Goal: Task Accomplishment & Management: Manage account settings

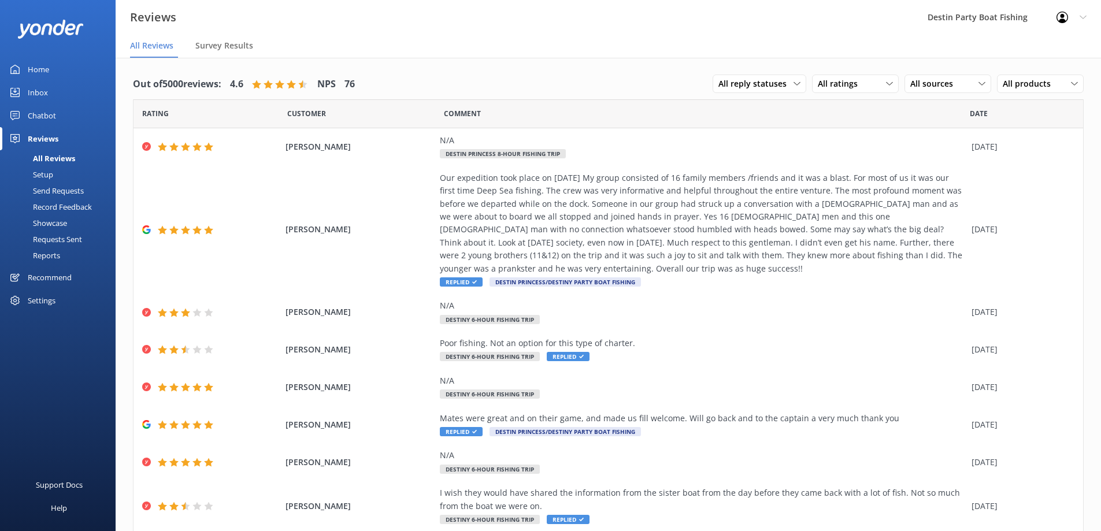
click at [27, 84] on link "Inbox" at bounding box center [58, 92] width 116 height 23
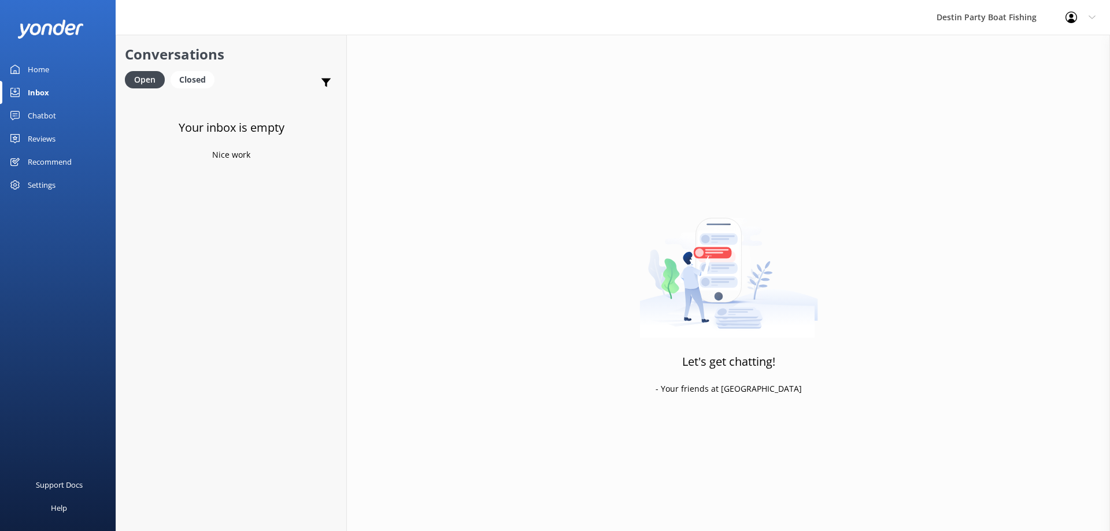
click at [44, 133] on div "Reviews" at bounding box center [42, 138] width 28 height 23
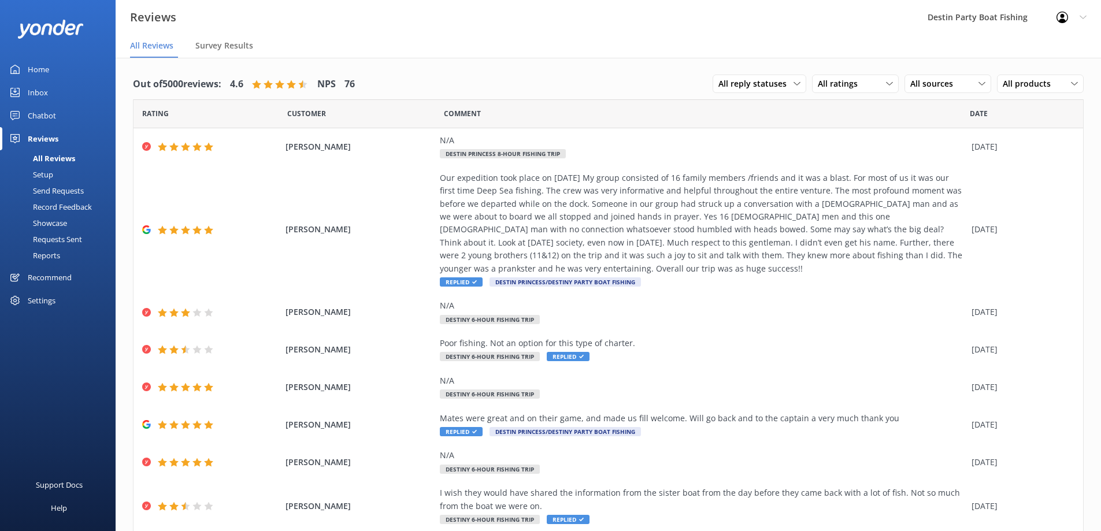
click at [39, 88] on div "Inbox" at bounding box center [38, 92] width 20 height 23
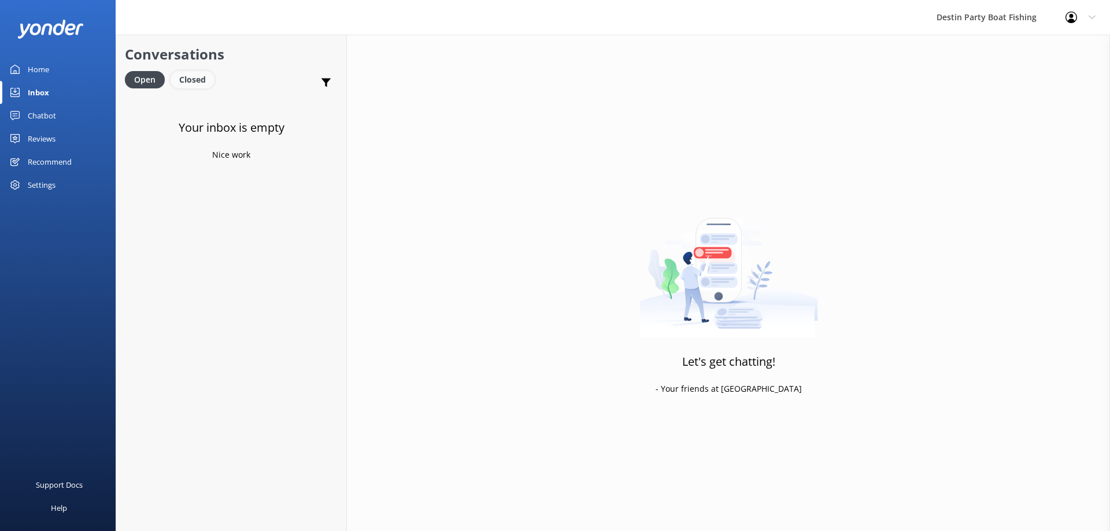
click at [201, 81] on div "Closed" at bounding box center [192, 79] width 44 height 17
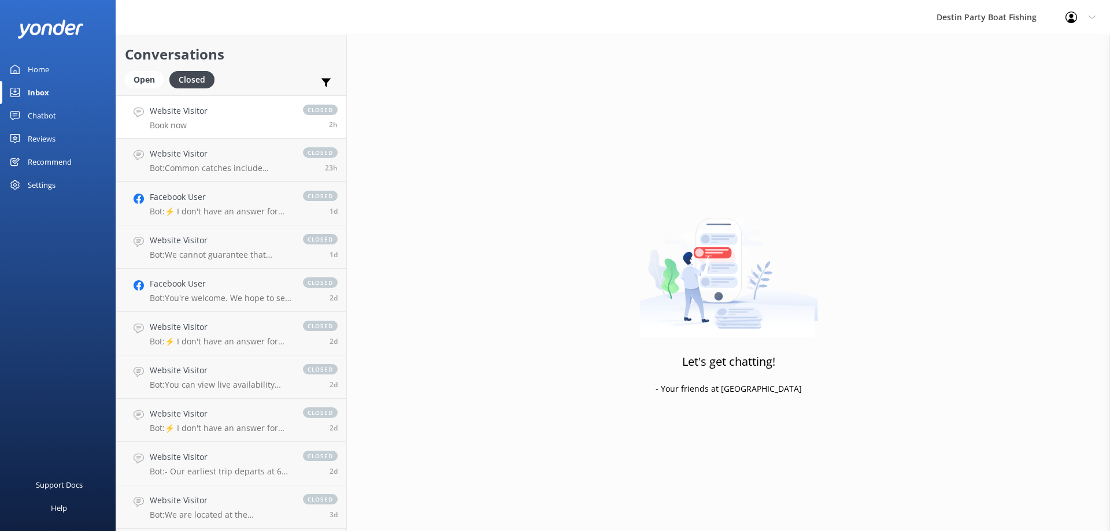
click at [201, 119] on div "Website Visitor Book now" at bounding box center [179, 117] width 58 height 25
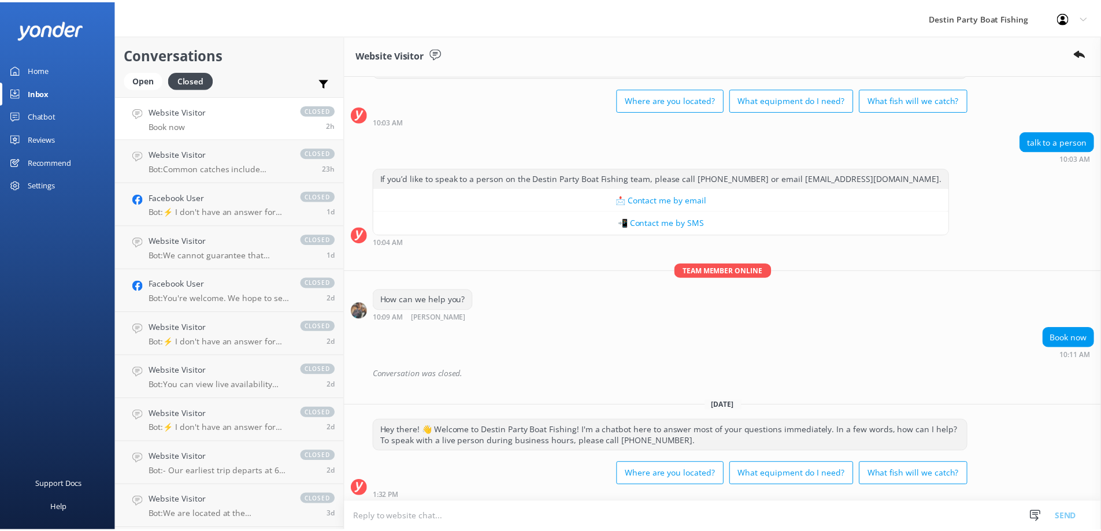
scroll to position [413, 0]
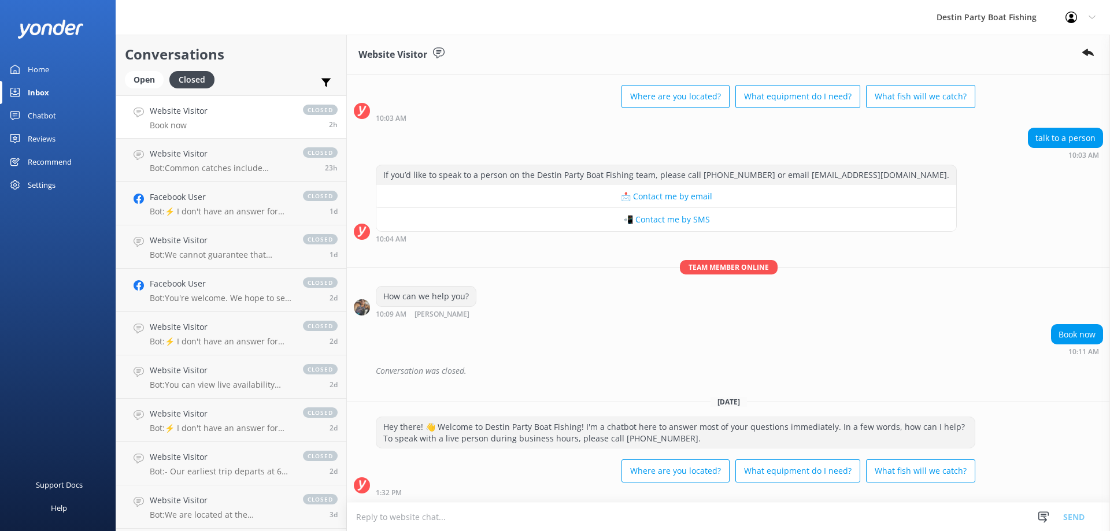
click at [148, 62] on h2 "Conversations" at bounding box center [231, 54] width 213 height 22
click at [150, 87] on div "Open" at bounding box center [144, 79] width 39 height 17
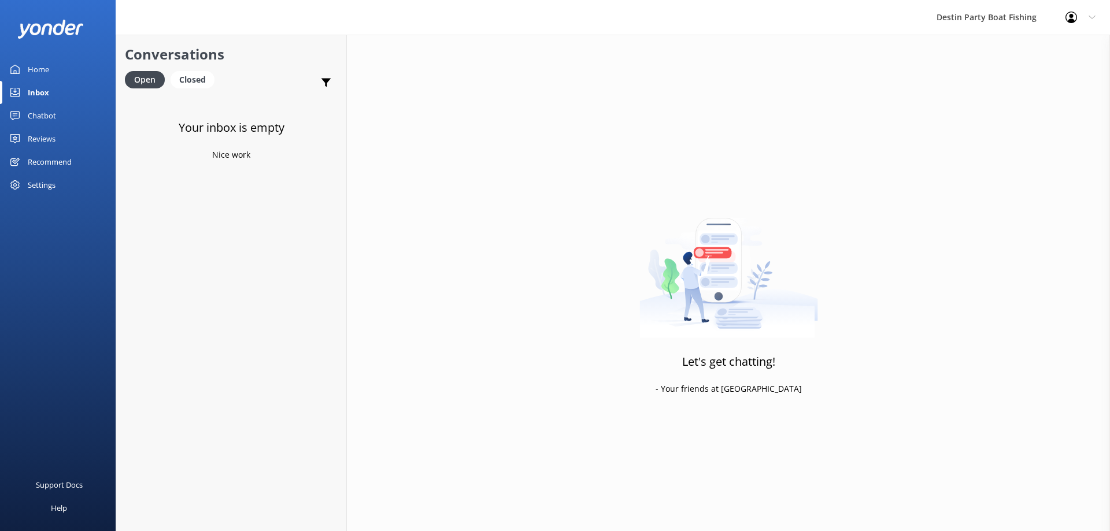
click at [36, 72] on div "Home" at bounding box center [38, 69] width 21 height 23
